Goal: Task Accomplishment & Management: Manage account settings

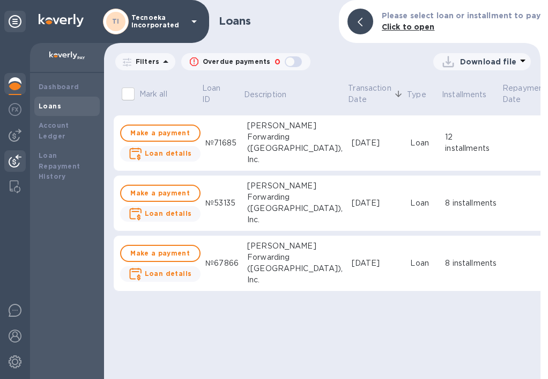
click at [16, 163] on img at bounding box center [15, 160] width 13 height 13
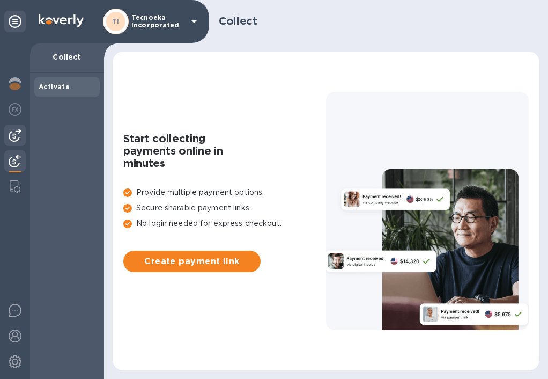
click at [16, 139] on img at bounding box center [15, 135] width 13 height 13
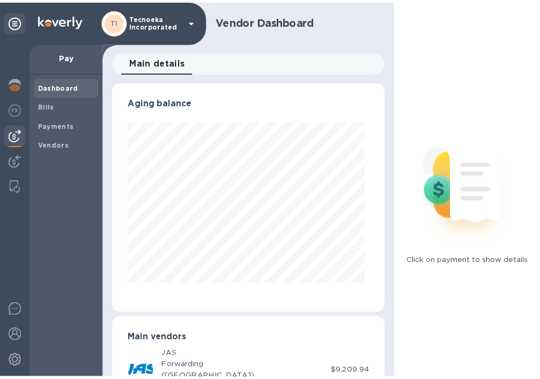
scroll to position [232, 272]
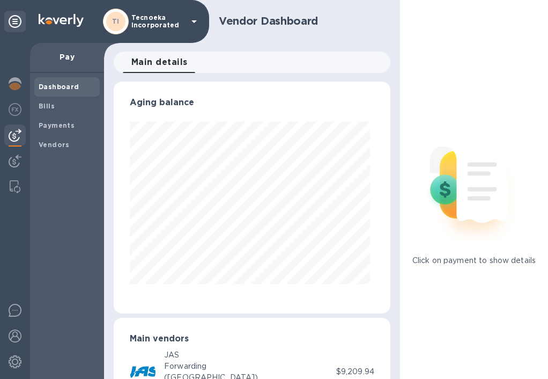
click at [64, 56] on p "Pay" at bounding box center [67, 56] width 57 height 11
click at [52, 106] on b "Bills" at bounding box center [47, 106] width 16 height 8
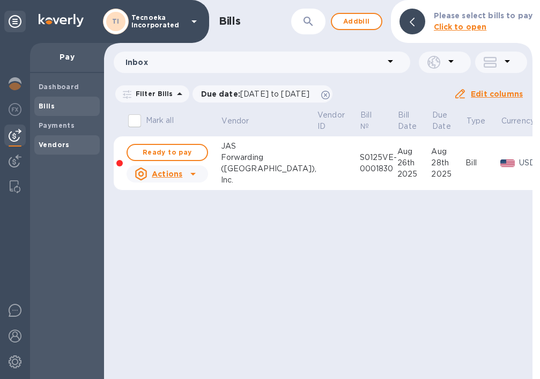
click at [49, 139] on span "Vendors" at bounding box center [54, 144] width 31 height 11
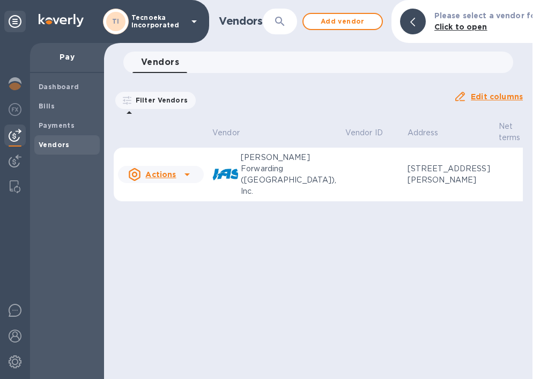
click at [164, 172] on u "Actions" at bounding box center [160, 174] width 31 height 9
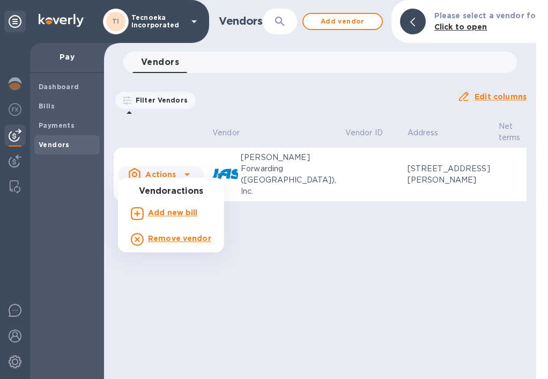
click at [332, 241] on div at bounding box center [274, 189] width 548 height 379
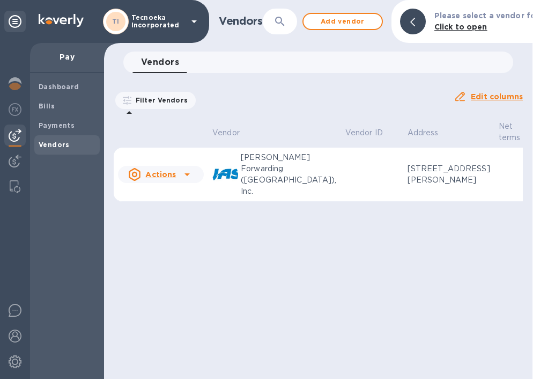
click at [188, 173] on icon at bounding box center [186, 174] width 5 height 3
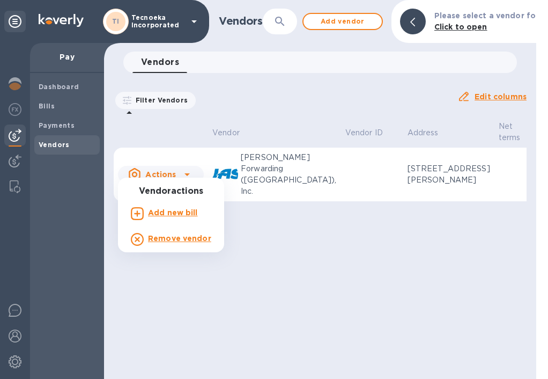
click at [188, 168] on div at bounding box center [274, 189] width 548 height 379
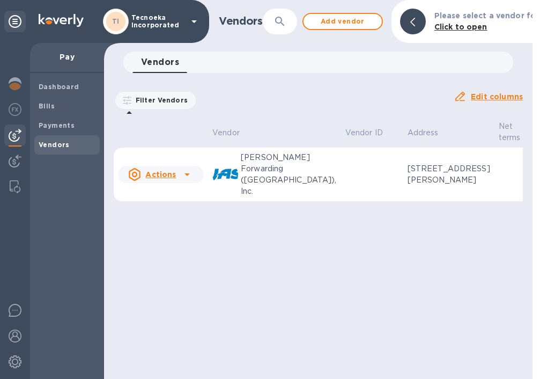
click at [341, 168] on td at bounding box center [372, 174] width 62 height 54
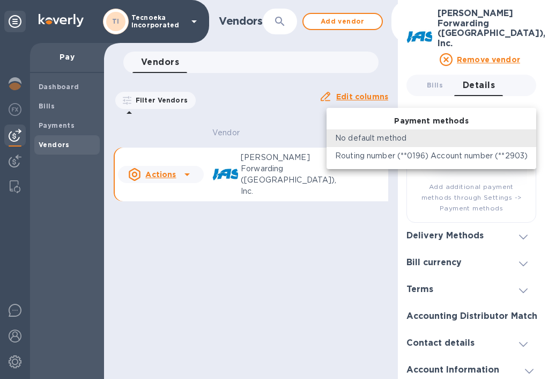
click at [513, 137] on body "TI Tecnoeka Incorporated Pay Dashboard Bills Payments Vendors Vendors ​ Add ven…" at bounding box center [274, 189] width 548 height 379
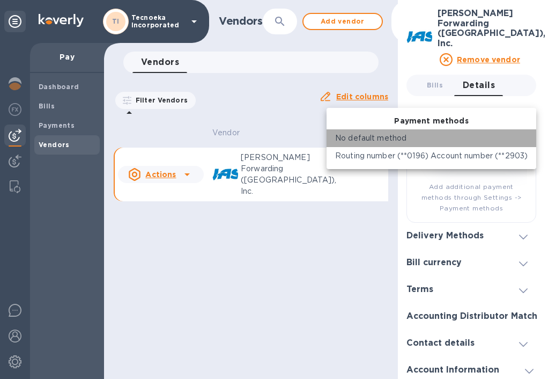
click at [513, 137] on div "No default method" at bounding box center [431, 137] width 192 height 11
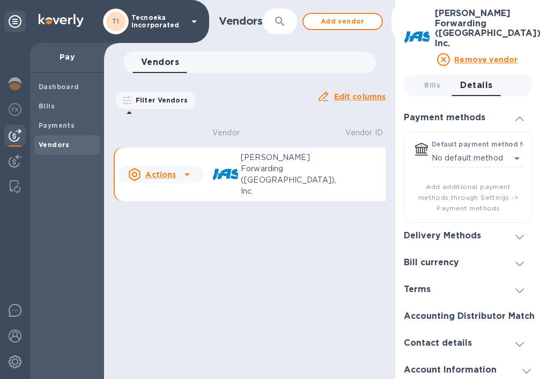
click at [518, 231] on span at bounding box center [519, 236] width 9 height 10
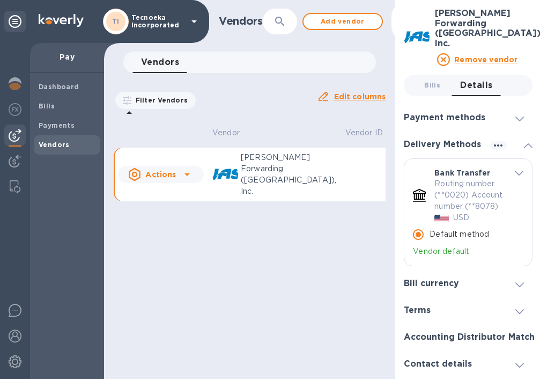
click at [517, 171] on icon "default-method" at bounding box center [519, 173] width 9 height 5
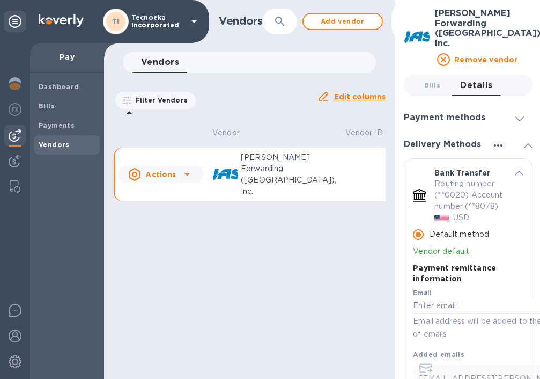
click at [515, 116] on icon at bounding box center [519, 118] width 9 height 5
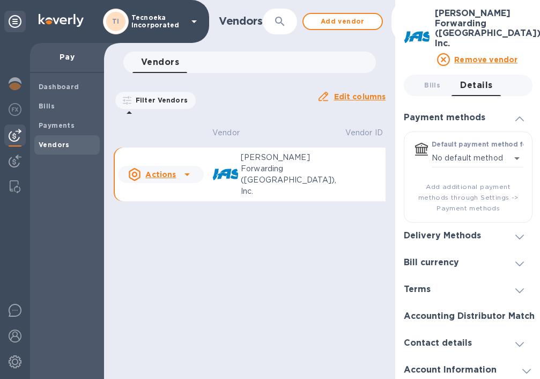
click at [478, 182] on span "Add additional payment methods through Settings -> Payment methods" at bounding box center [468, 197] width 110 height 32
click at [6, 361] on div at bounding box center [14, 363] width 21 height 24
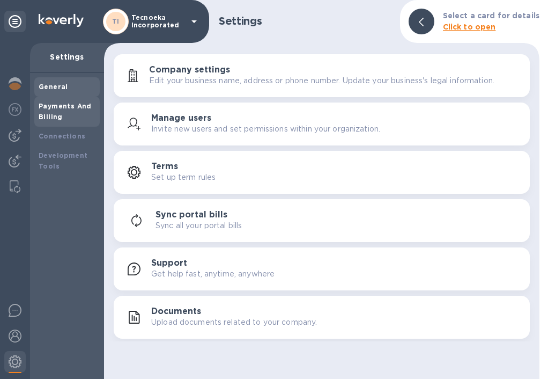
click at [77, 117] on div "Payments And Billing" at bounding box center [67, 111] width 57 height 21
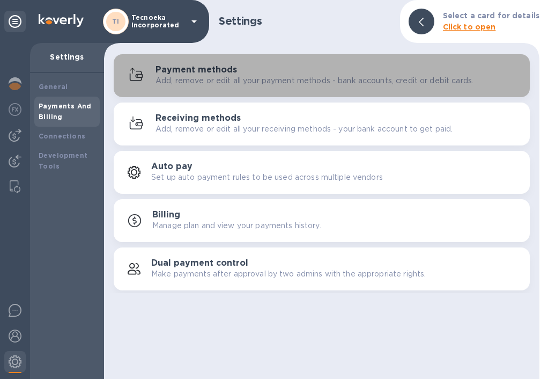
click at [226, 77] on p "Add, remove or edit all your payment methods - bank accounts, credit or debit c…" at bounding box center [314, 80] width 318 height 11
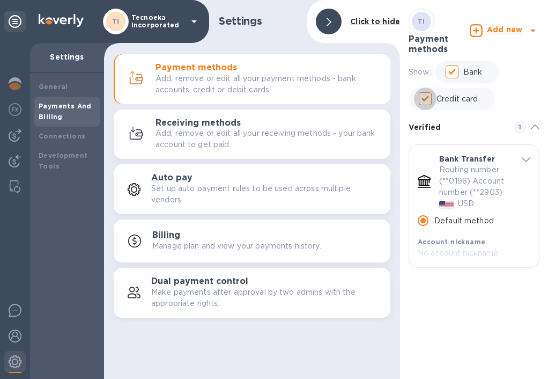
click at [421, 100] on input "Credit card" at bounding box center [425, 98] width 23 height 23
click at [422, 101] on input "Credit card" at bounding box center [425, 98] width 23 height 23
checkbox input "true"
click at [481, 29] on icon at bounding box center [476, 30] width 13 height 13
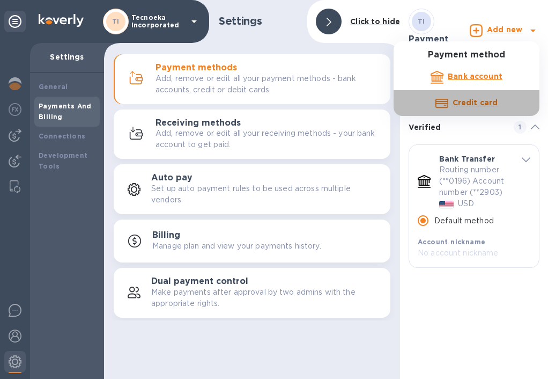
click at [478, 105] on b "Credit card" at bounding box center [475, 102] width 45 height 9
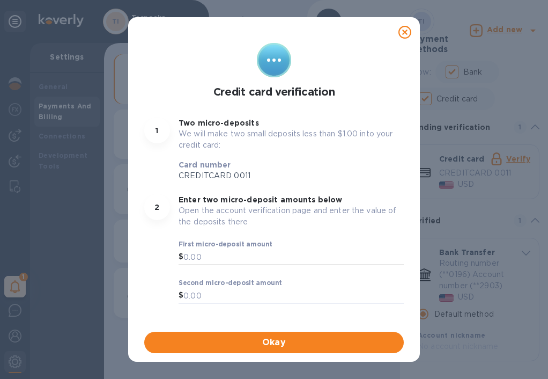
click at [238, 255] on input "text" at bounding box center [293, 257] width 220 height 16
type input "-"
type input "0.01"
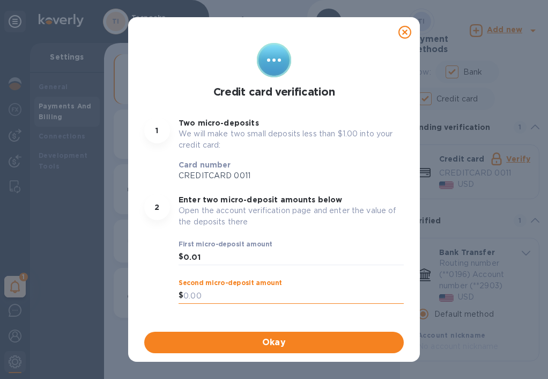
click at [220, 295] on input "text" at bounding box center [293, 295] width 220 height 16
type input "0.02"
click at [251, 339] on span "Okay" at bounding box center [274, 342] width 242 height 13
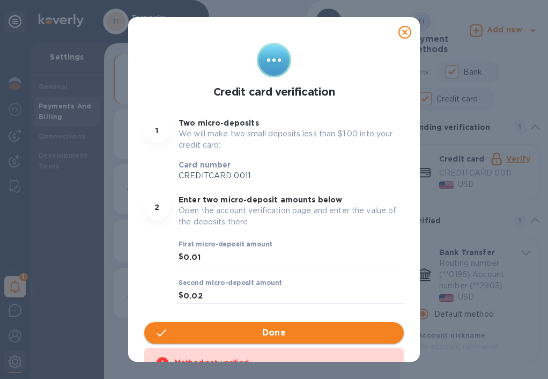
click at [257, 337] on span "Done" at bounding box center [274, 332] width 242 height 13
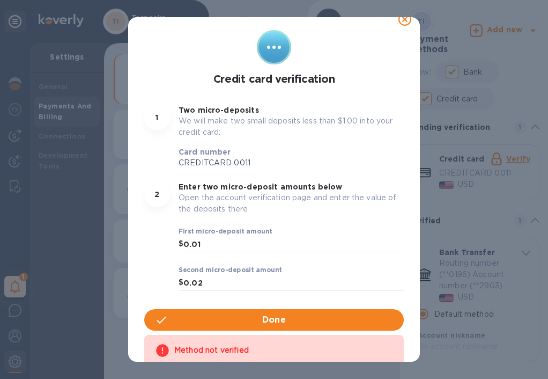
scroll to position [19, 0]
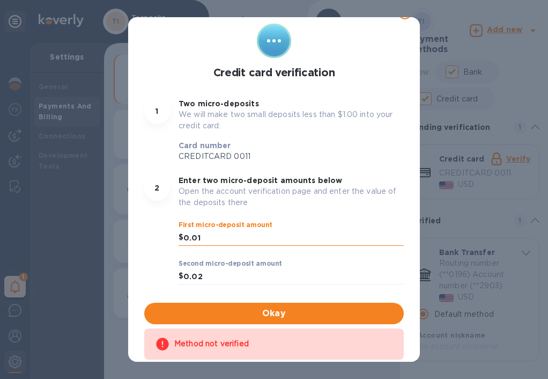
click at [228, 238] on input "0.01" at bounding box center [293, 237] width 220 height 16
type input "0"
type input "."
type input "0.26"
click at [196, 272] on input "0.02" at bounding box center [293, 276] width 220 height 16
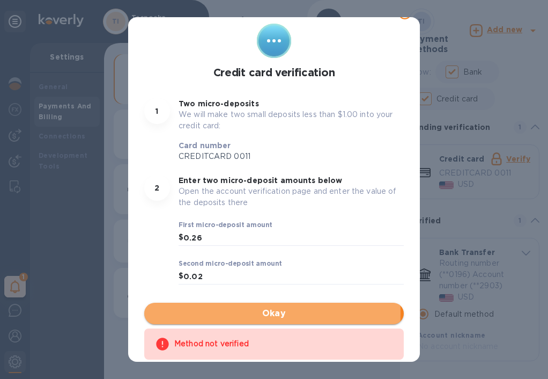
click at [240, 313] on span "Okay" at bounding box center [274, 313] width 242 height 13
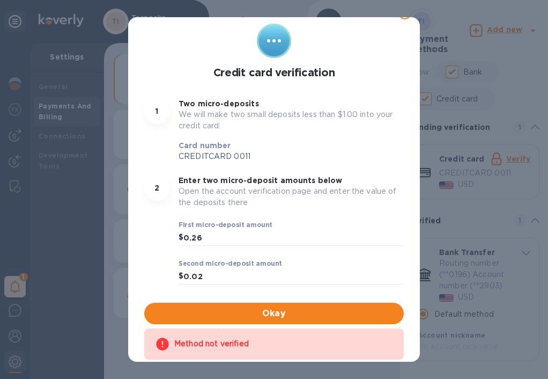
scroll to position [0, 0]
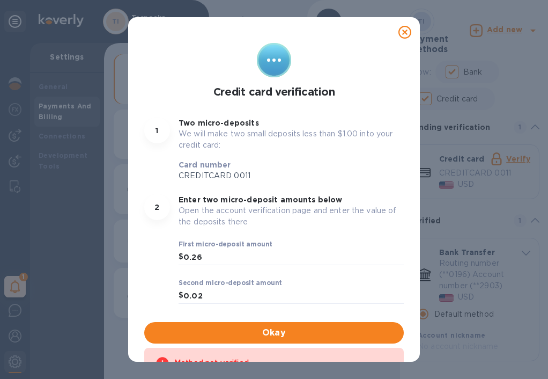
click at [399, 28] on icon at bounding box center [404, 32] width 13 height 13
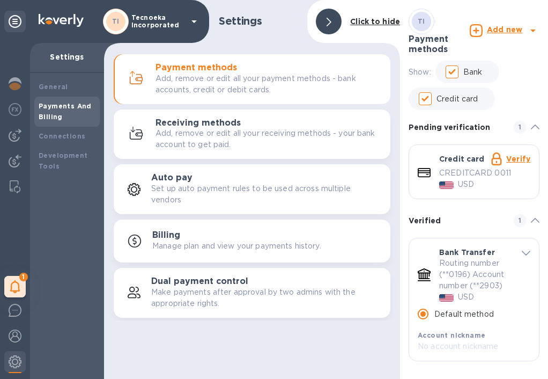
click at [510, 158] on link "Verify" at bounding box center [518, 158] width 24 height 9
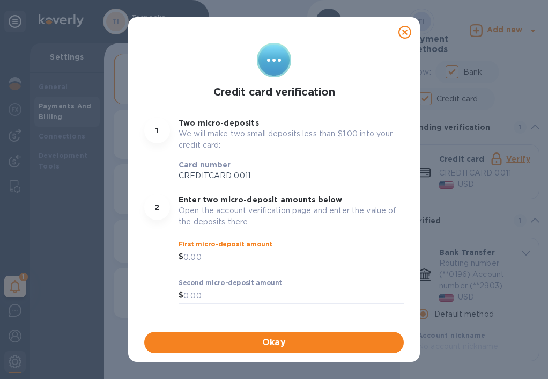
click at [191, 253] on input "text" at bounding box center [293, 257] width 220 height 16
type input "0.76"
click at [193, 294] on input "text" at bounding box center [293, 295] width 220 height 16
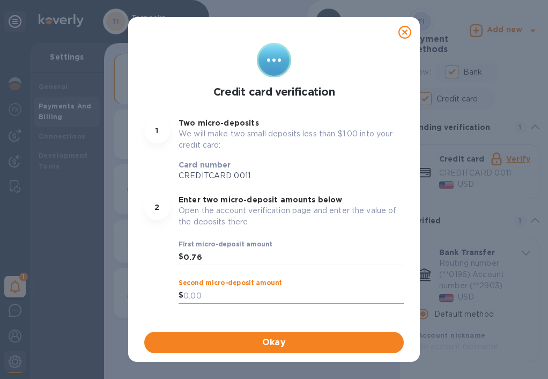
type input "."
type input "0.46"
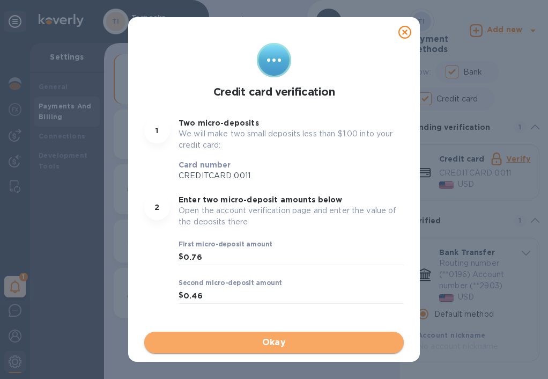
click at [220, 344] on span "Okay" at bounding box center [274, 342] width 242 height 13
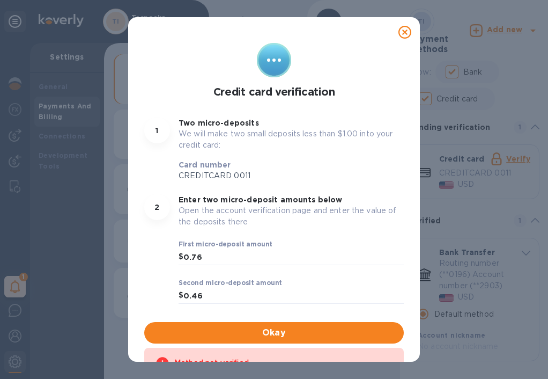
click at [406, 29] on icon at bounding box center [404, 32] width 13 height 13
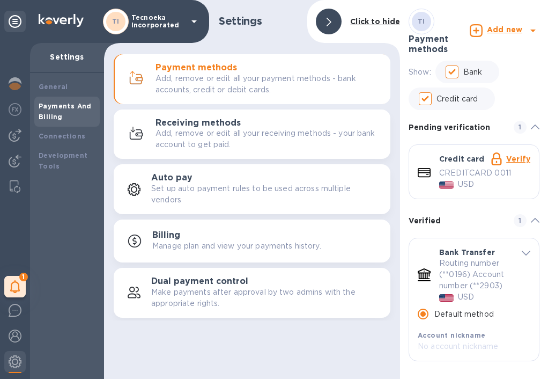
click at [458, 179] on p "USD" at bounding box center [466, 184] width 16 height 11
click at [458, 172] on p "CREDITCARD 0011" at bounding box center [475, 172] width 72 height 11
drag, startPoint x: 458, startPoint y: 172, endPoint x: 514, endPoint y: 248, distance: 94.8
click at [514, 248] on div "Bank Transfer" at bounding box center [480, 252] width 82 height 11
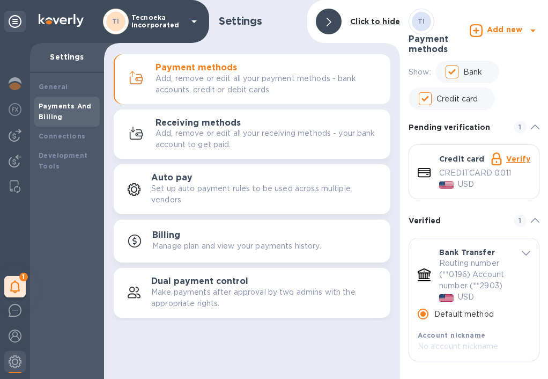
click at [323, 23] on div at bounding box center [329, 22] width 26 height 26
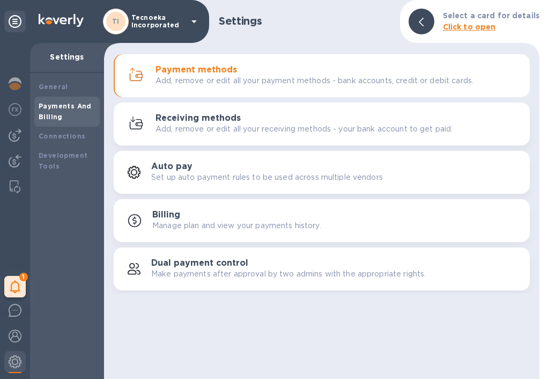
click at [217, 79] on p "Add, remove or edit all your payment methods - bank accounts, credit or debit c…" at bounding box center [314, 80] width 318 height 11
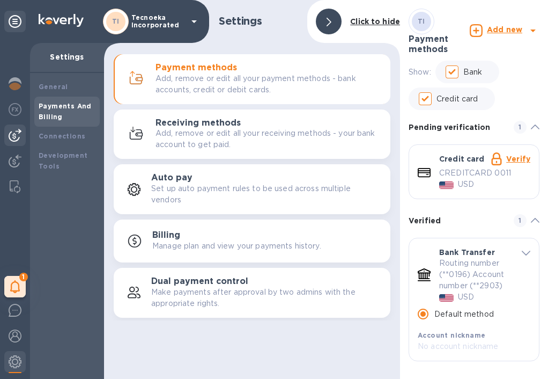
click at [14, 134] on img at bounding box center [15, 135] width 13 height 13
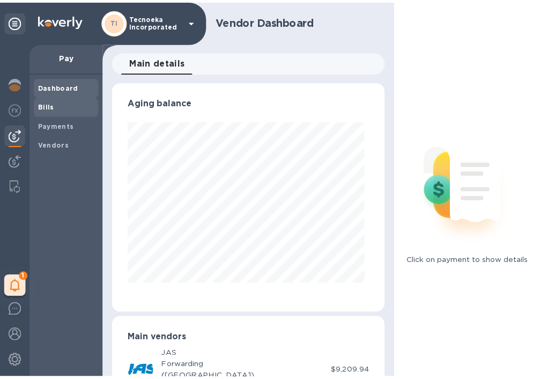
scroll to position [232, 272]
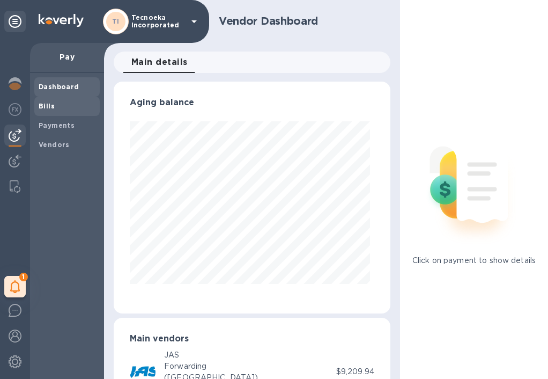
click at [50, 105] on b "Bills" at bounding box center [47, 106] width 16 height 8
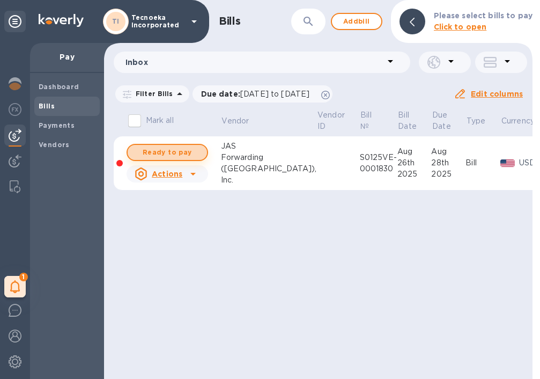
click at [192, 149] on span "Ready to pay" at bounding box center [167, 152] width 62 height 13
checkbox input "true"
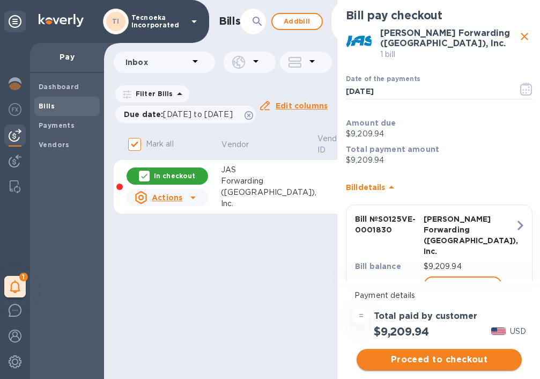
click at [440, 354] on span "Proceed to checkout" at bounding box center [439, 359] width 148 height 13
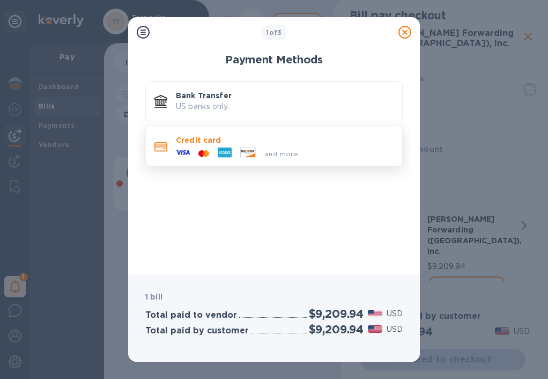
click at [180, 149] on icon at bounding box center [183, 152] width 14 height 14
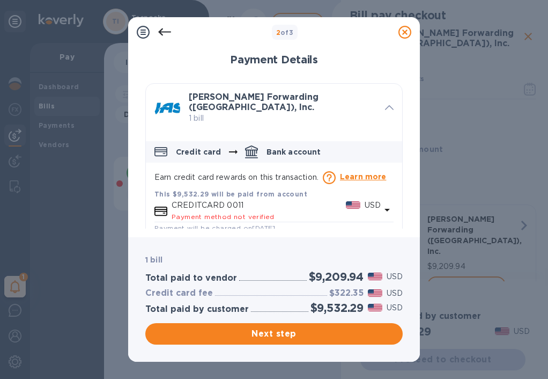
click at [237, 211] on div "Payment method not verified" at bounding box center [276, 216] width 209 height 11
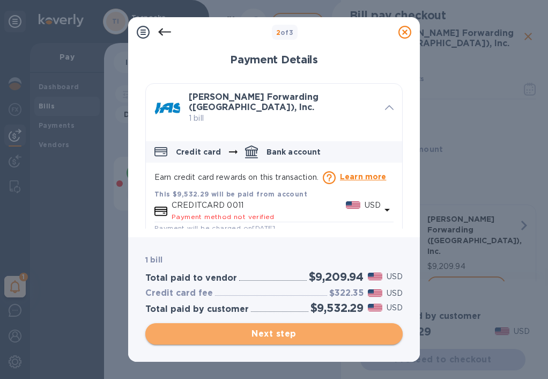
click at [258, 335] on span "Next step" at bounding box center [274, 333] width 240 height 13
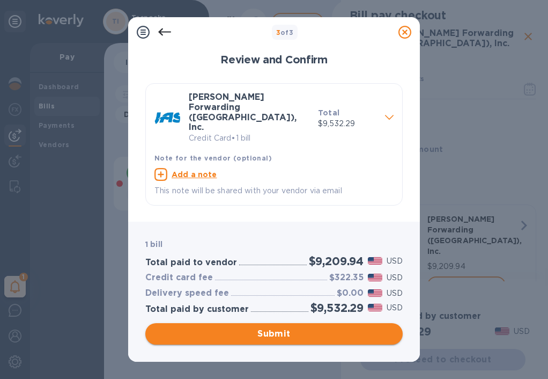
click at [258, 335] on span "Submit" at bounding box center [274, 333] width 240 height 13
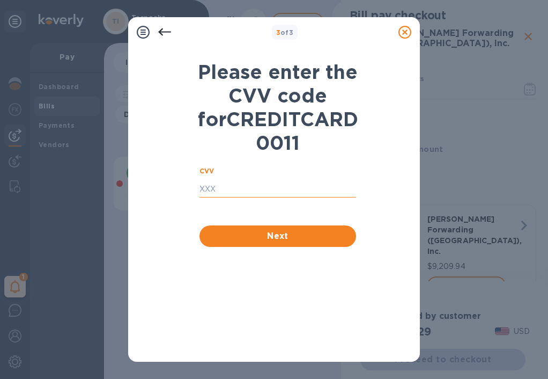
click at [214, 197] on input "text" at bounding box center [277, 189] width 157 height 16
type input "660"
click at [278, 242] on span "Next" at bounding box center [277, 235] width 139 height 13
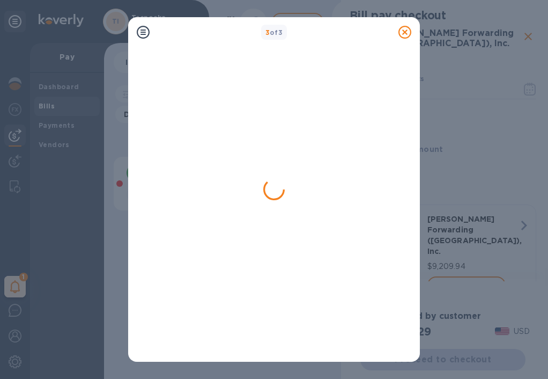
checkbox input "false"
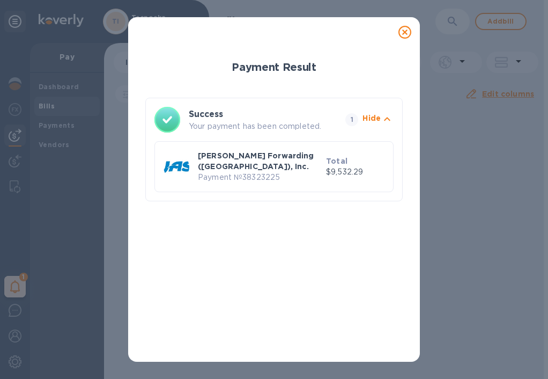
click at [356, 161] on p "Total" at bounding box center [355, 160] width 58 height 11
click at [406, 31] on icon at bounding box center [404, 32] width 13 height 13
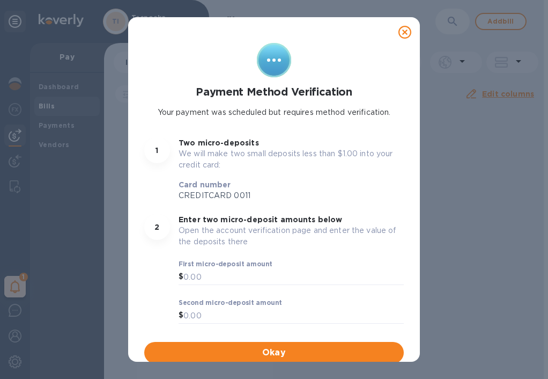
click at [400, 32] on icon at bounding box center [404, 32] width 13 height 13
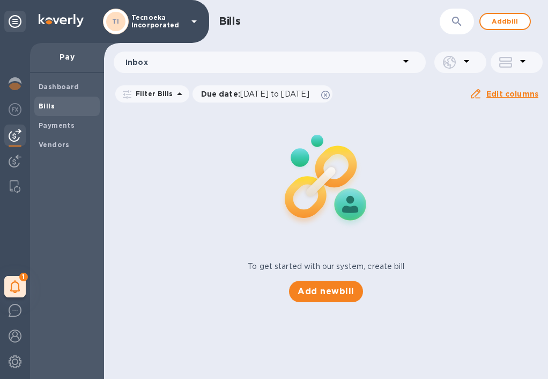
click at [65, 102] on span "Bills" at bounding box center [67, 106] width 57 height 11
click at [56, 122] on b "Payments" at bounding box center [57, 125] width 36 height 8
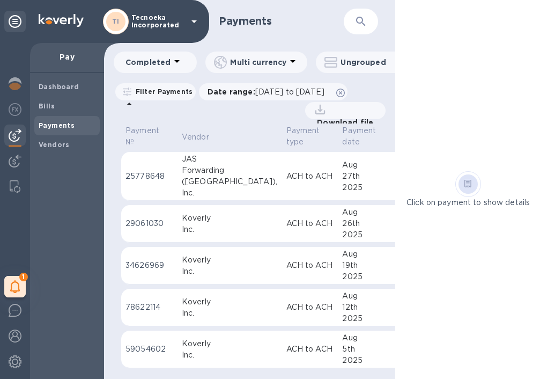
click at [286, 182] on p "ACH to ACH" at bounding box center [310, 176] width 48 height 11
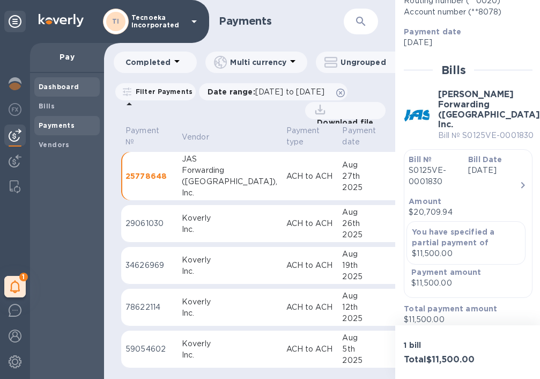
click at [60, 85] on b "Dashboard" at bounding box center [59, 87] width 41 height 8
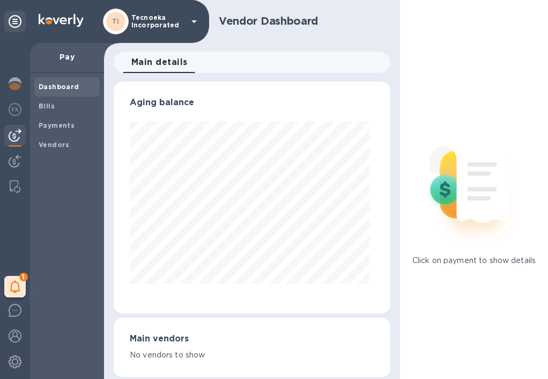
scroll to position [232, 272]
click at [56, 112] on div "Bills" at bounding box center [66, 106] width 65 height 19
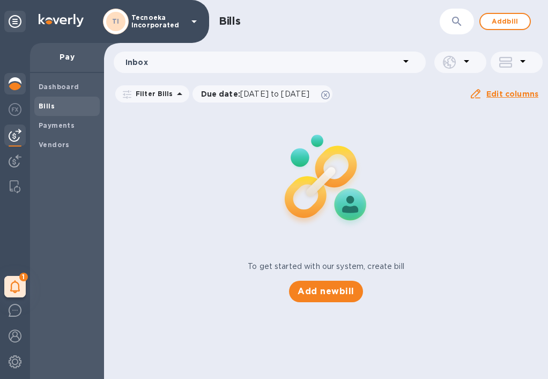
click at [14, 78] on img at bounding box center [15, 83] width 13 height 13
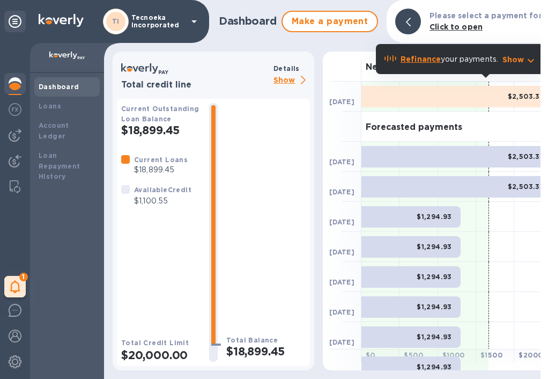
click at [414, 58] on b "Refinance" at bounding box center [421, 59] width 40 height 9
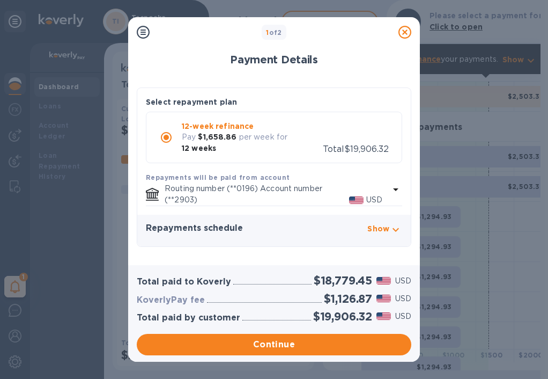
click at [400, 38] on icon at bounding box center [404, 32] width 13 height 13
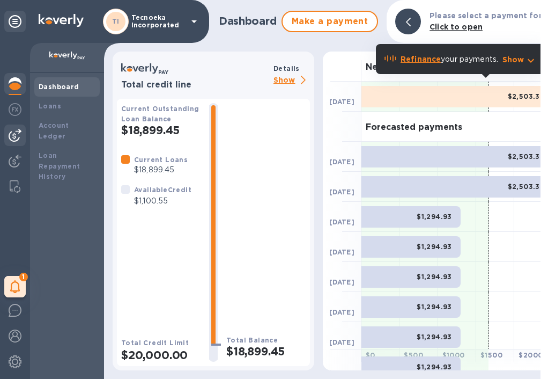
click at [9, 139] on img at bounding box center [15, 135] width 13 height 13
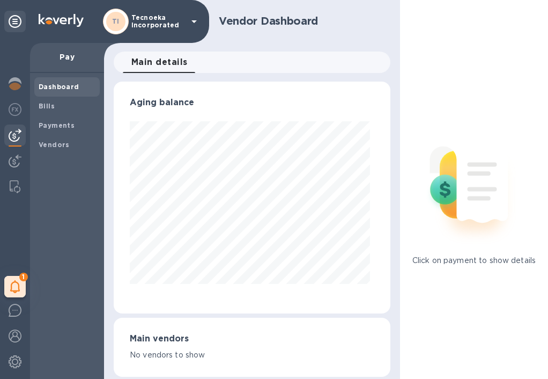
scroll to position [232, 272]
click at [14, 364] on img at bounding box center [15, 361] width 13 height 13
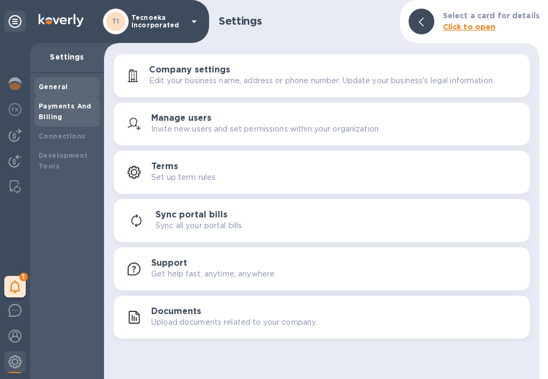
click at [62, 106] on b "Payments And Billing" at bounding box center [65, 111] width 53 height 19
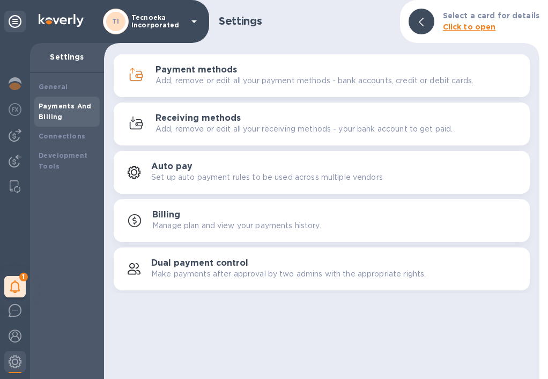
click at [200, 84] on p "Add, remove or edit all your payment methods - bank accounts, credit or debit c…" at bounding box center [314, 80] width 318 height 11
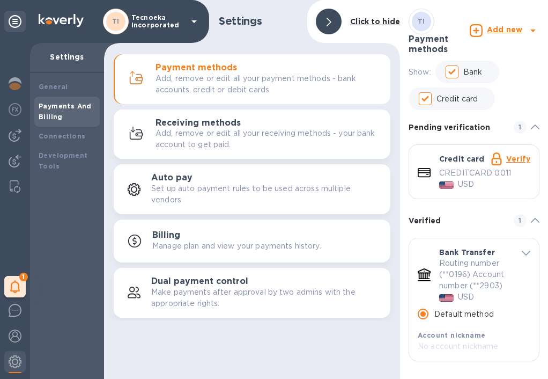
click at [508, 157] on link "Verify" at bounding box center [518, 158] width 24 height 9
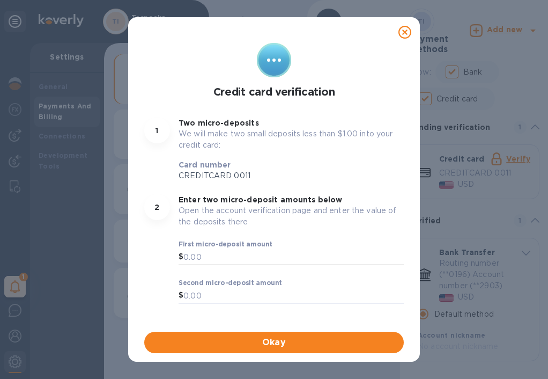
click at [223, 256] on input "text" at bounding box center [293, 257] width 220 height 16
type input "0.77"
click at [243, 292] on input "text" at bounding box center [293, 295] width 220 height 16
type input "0.69"
click at [261, 343] on span "Okay" at bounding box center [274, 342] width 242 height 13
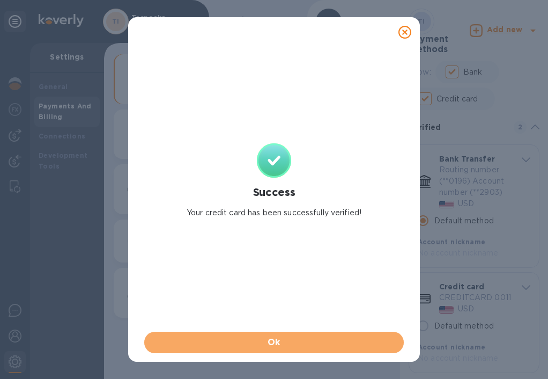
click at [261, 343] on span "Ok" at bounding box center [274, 342] width 242 height 13
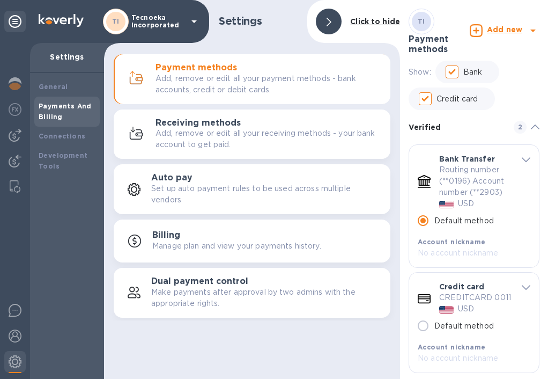
click at [333, 18] on div at bounding box center [329, 22] width 26 height 26
